Goal: Task Accomplishment & Management: Manage account settings

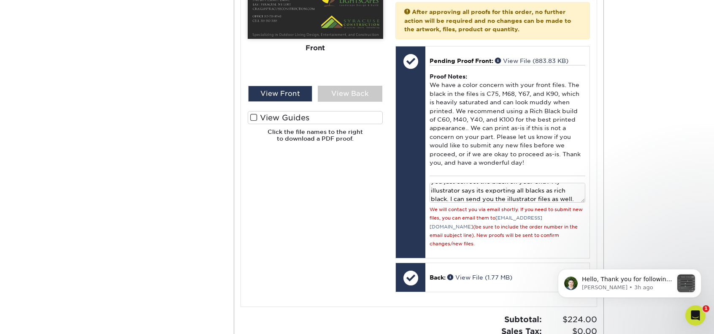
scroll to position [1055, 0]
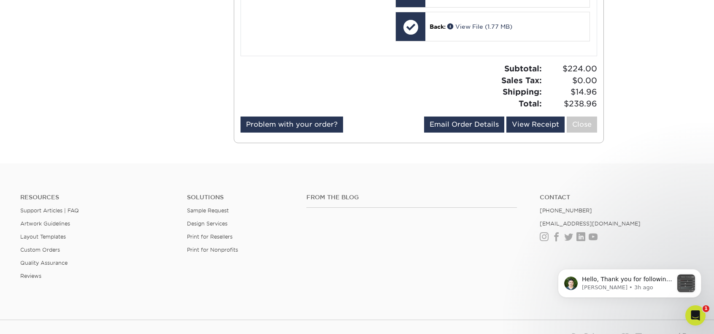
click at [492, 116] on link "Email Order Details" at bounding box center [464, 124] width 80 height 16
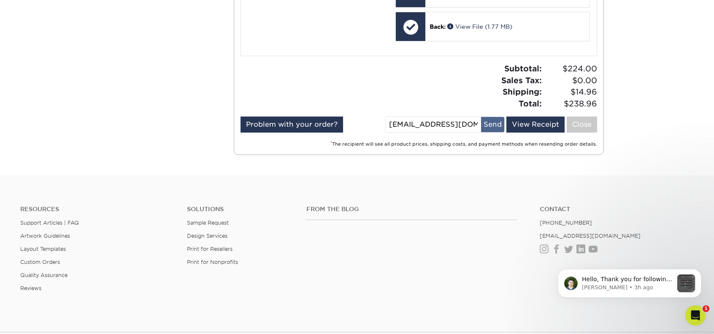
click at [486, 117] on button "Send" at bounding box center [492, 124] width 23 height 15
